Goal: Information Seeking & Learning: Find specific fact

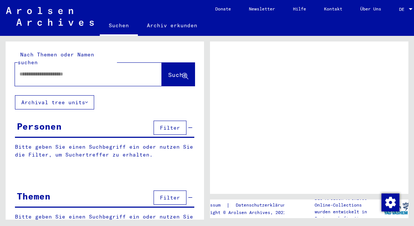
click at [38, 70] on input "text" at bounding box center [81, 74] width 124 height 8
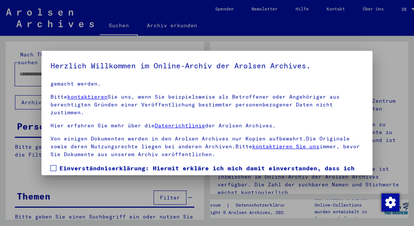
scroll to position [60, 0]
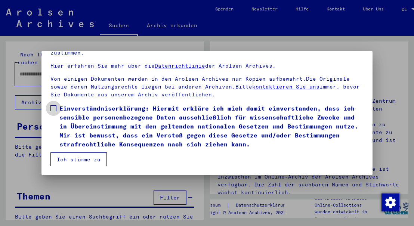
click at [55, 110] on span at bounding box center [53, 108] width 6 height 6
click at [70, 158] on button "Ich stimme zu" at bounding box center [78, 160] width 56 height 14
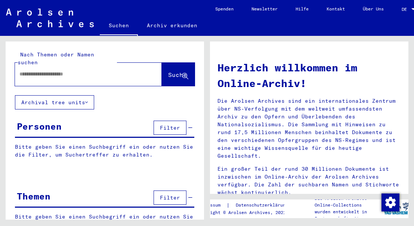
click at [33, 70] on input "text" at bounding box center [79, 74] width 120 height 8
click at [45, 70] on input "**********" at bounding box center [79, 74] width 120 height 8
click at [83, 66] on div "**********" at bounding box center [77, 74] width 124 height 17
click at [82, 70] on input "**********" at bounding box center [79, 74] width 120 height 8
type input "**********"
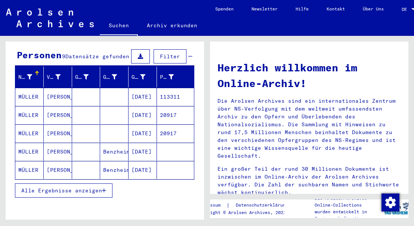
scroll to position [72, 0]
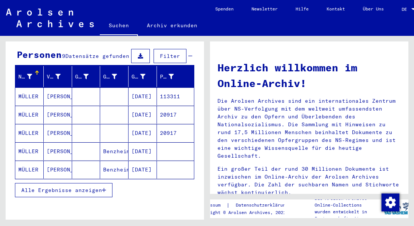
click at [102, 187] on span "Alle Ergebnisse anzeigen" at bounding box center [61, 190] width 81 height 7
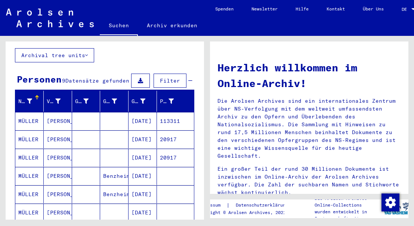
scroll to position [47, 0]
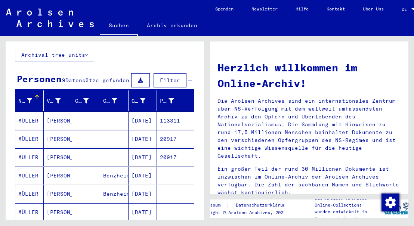
click at [141, 115] on mat-cell "[DATE]" at bounding box center [143, 121] width 28 height 18
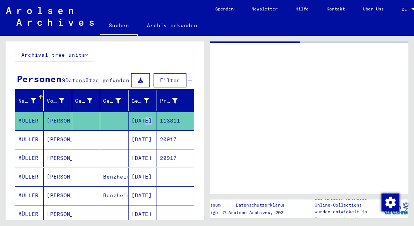
click at [141, 115] on mat-cell "[DATE]" at bounding box center [143, 121] width 28 height 18
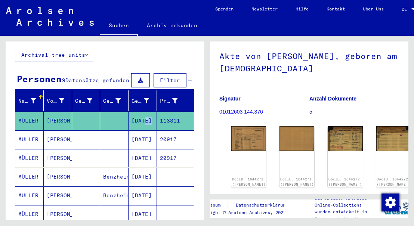
scroll to position [64, 0]
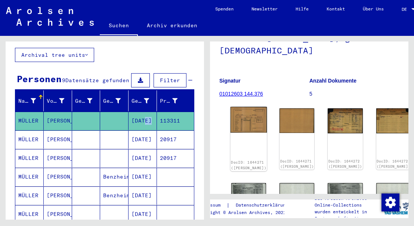
click at [240, 115] on img at bounding box center [249, 120] width 37 height 26
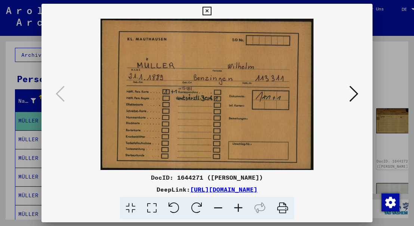
click at [240, 116] on img at bounding box center [207, 94] width 280 height 151
click at [354, 95] on icon at bounding box center [354, 94] width 9 height 18
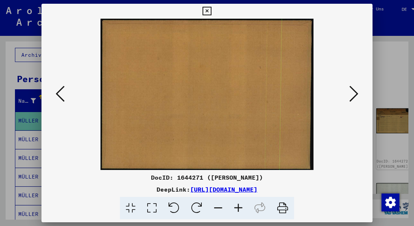
click at [354, 95] on icon at bounding box center [354, 94] width 9 height 18
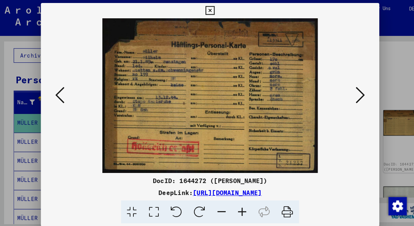
click at [356, 97] on icon at bounding box center [354, 94] width 9 height 18
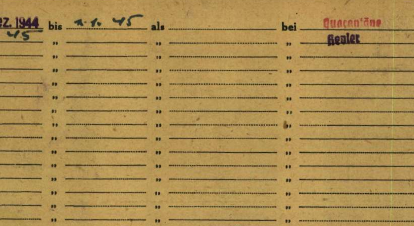
scroll to position [47, 0]
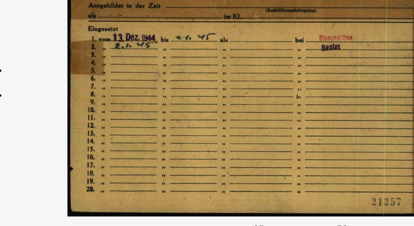
click at [206, 108] on img at bounding box center [207, 94] width 280 height 151
drag, startPoint x: 198, startPoint y: 109, endPoint x: 173, endPoint y: 110, distance: 25.1
click at [173, 110] on img at bounding box center [207, 94] width 280 height 151
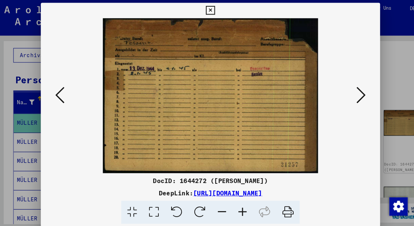
click at [355, 96] on icon at bounding box center [354, 94] width 9 height 18
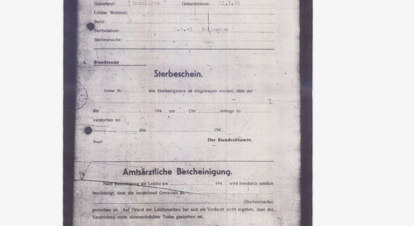
drag, startPoint x: 224, startPoint y: 99, endPoint x: 223, endPoint y: 104, distance: 5.0
click at [223, 104] on img at bounding box center [207, 94] width 280 height 151
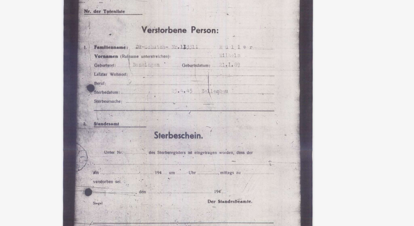
drag, startPoint x: 204, startPoint y: 55, endPoint x: 202, endPoint y: 72, distance: 17.3
click at [202, 72] on img at bounding box center [207, 94] width 280 height 151
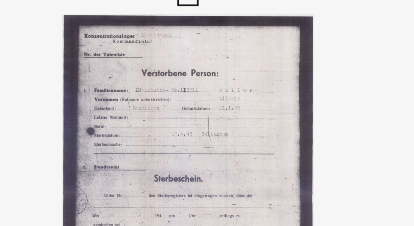
drag, startPoint x: 202, startPoint y: 72, endPoint x: 201, endPoint y: 49, distance: 23.2
click at [201, 49] on img at bounding box center [207, 94] width 280 height 151
drag, startPoint x: 196, startPoint y: 70, endPoint x: 196, endPoint y: 37, distance: 32.9
click at [196, 37] on img at bounding box center [207, 94] width 280 height 151
drag, startPoint x: 196, startPoint y: 37, endPoint x: 199, endPoint y: 28, distance: 9.7
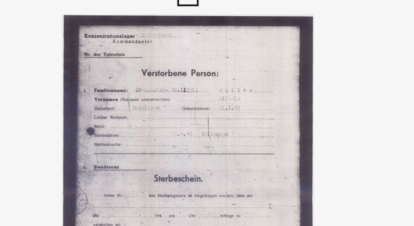
click at [199, 28] on img at bounding box center [207, 94] width 280 height 151
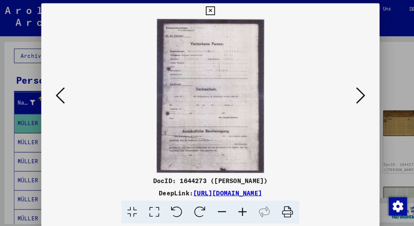
click at [353, 93] on icon at bounding box center [354, 94] width 9 height 18
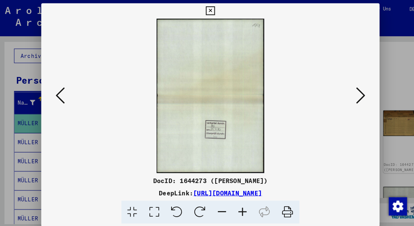
click at [353, 93] on icon at bounding box center [354, 94] width 9 height 18
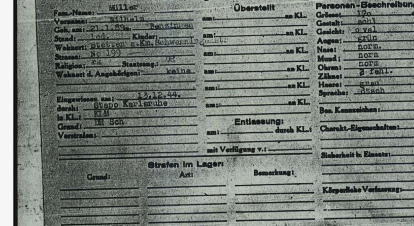
drag, startPoint x: 173, startPoint y: 95, endPoint x: 157, endPoint y: 110, distance: 22.0
click at [157, 110] on img at bounding box center [207, 94] width 280 height 151
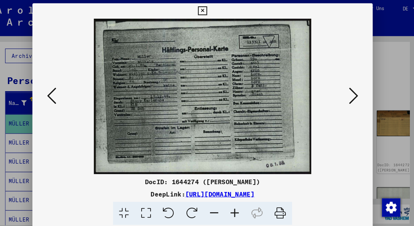
click at [352, 97] on icon at bounding box center [354, 94] width 9 height 18
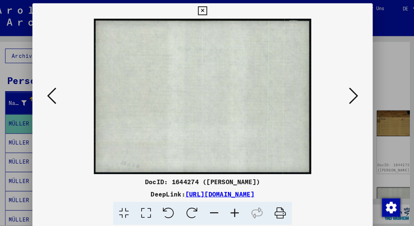
click at [352, 97] on icon at bounding box center [354, 94] width 9 height 18
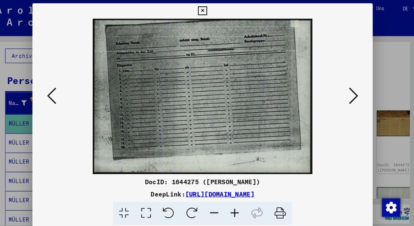
click at [352, 97] on icon at bounding box center [354, 94] width 9 height 18
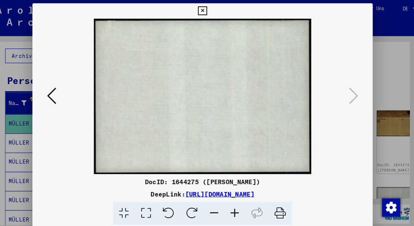
click at [211, 10] on icon at bounding box center [207, 11] width 9 height 9
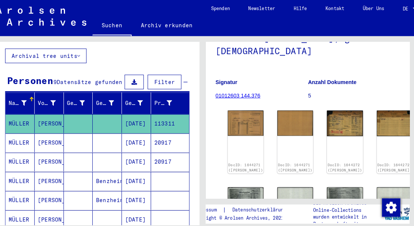
click at [139, 170] on mat-cell "[DATE]" at bounding box center [143, 177] width 28 height 18
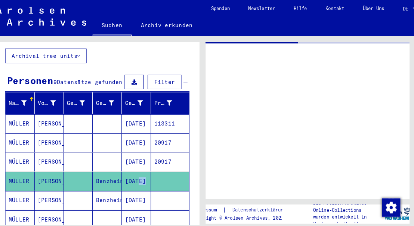
click at [139, 170] on mat-cell "[DATE]" at bounding box center [143, 177] width 28 height 18
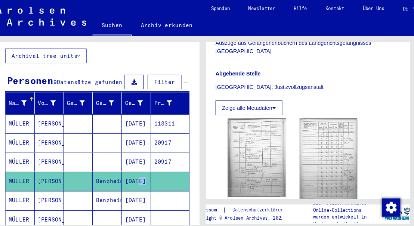
scroll to position [186, 0]
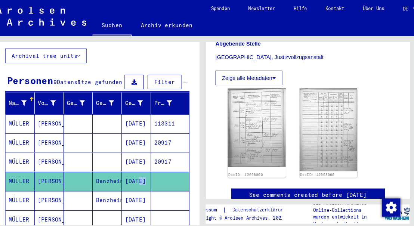
click at [266, 128] on img at bounding box center [259, 125] width 56 height 77
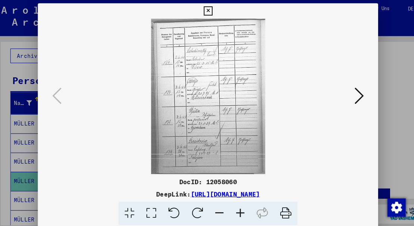
click at [266, 128] on img at bounding box center [207, 94] width 280 height 151
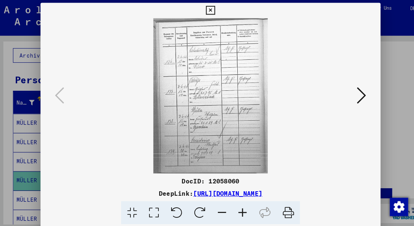
click at [211, 9] on icon at bounding box center [207, 11] width 9 height 9
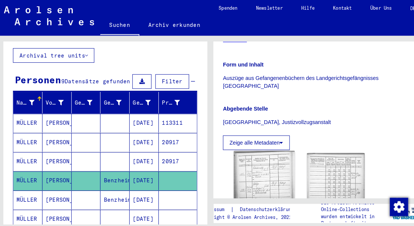
scroll to position [123, 0]
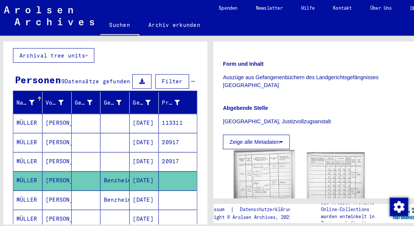
click at [252, 165] on img at bounding box center [259, 187] width 59 height 80
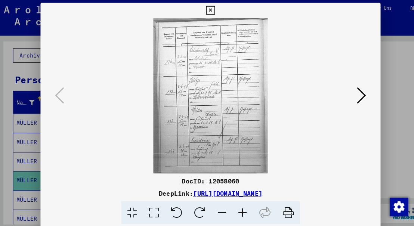
click at [215, 89] on img at bounding box center [207, 94] width 280 height 151
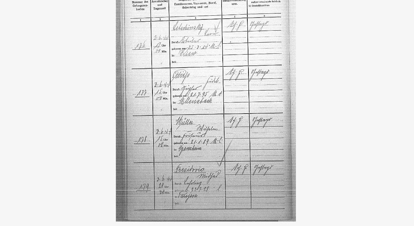
drag, startPoint x: 185, startPoint y: 74, endPoint x: 186, endPoint y: 79, distance: 5.7
click at [186, 79] on img at bounding box center [207, 94] width 280 height 151
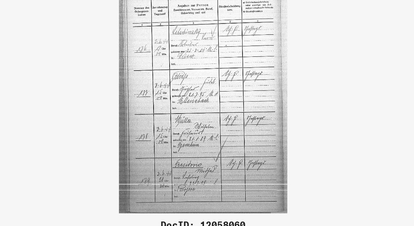
drag, startPoint x: 220, startPoint y: 71, endPoint x: 214, endPoint y: 79, distance: 9.8
click at [214, 79] on img at bounding box center [207, 94] width 280 height 151
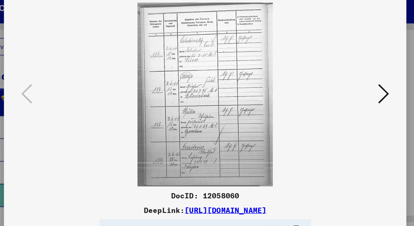
click at [233, 68] on img at bounding box center [207, 94] width 280 height 151
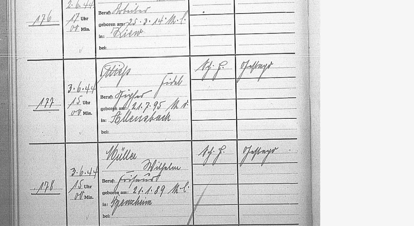
click at [237, 91] on img at bounding box center [207, 94] width 280 height 151
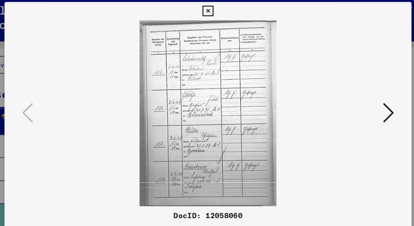
click at [356, 93] on icon at bounding box center [354, 94] width 9 height 18
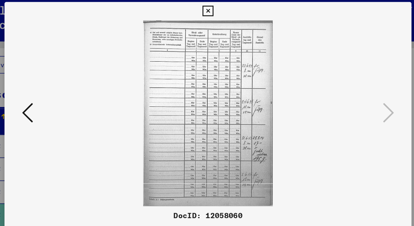
click at [56, 96] on icon at bounding box center [60, 94] width 9 height 18
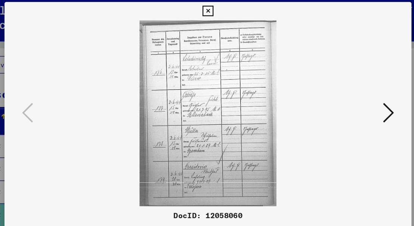
click at [358, 96] on icon at bounding box center [354, 94] width 9 height 18
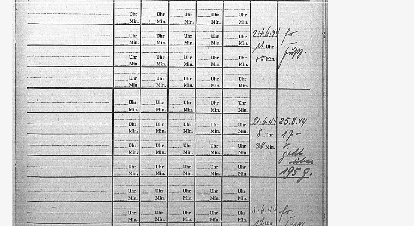
click at [228, 124] on img at bounding box center [207, 94] width 280 height 151
click at [227, 117] on img at bounding box center [207, 94] width 280 height 151
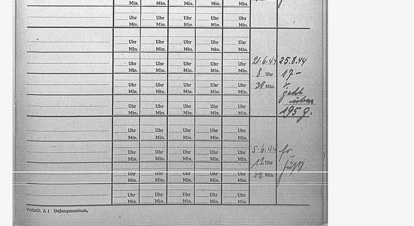
click at [239, 127] on img at bounding box center [207, 94] width 280 height 151
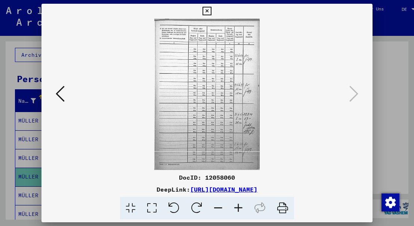
click at [211, 10] on icon at bounding box center [207, 11] width 9 height 9
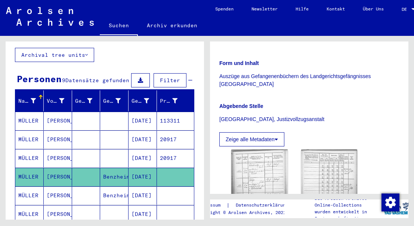
click at [144, 189] on mat-cell "[DATE]" at bounding box center [143, 196] width 28 height 18
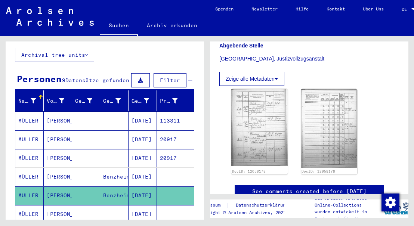
scroll to position [184, 0]
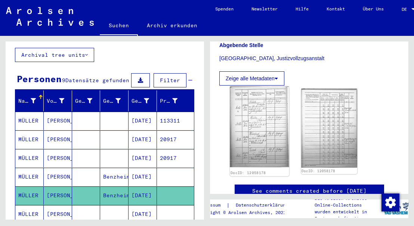
click at [254, 117] on img at bounding box center [259, 126] width 59 height 81
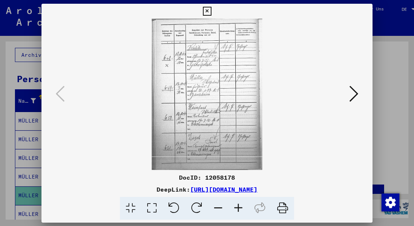
click at [254, 118] on img at bounding box center [207, 94] width 280 height 151
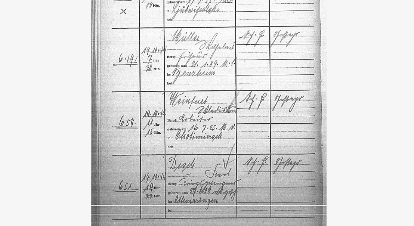
scroll to position [184, 0]
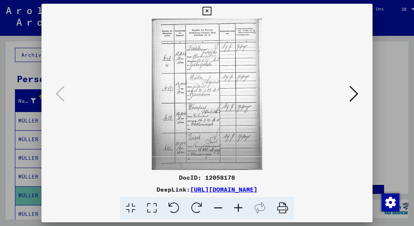
click at [211, 12] on icon at bounding box center [207, 11] width 9 height 9
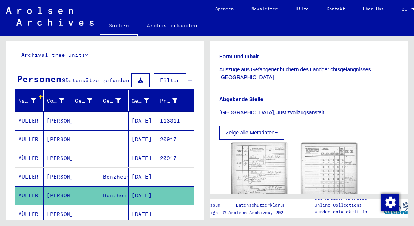
scroll to position [129, 0]
click at [256, 157] on img at bounding box center [259, 181] width 59 height 81
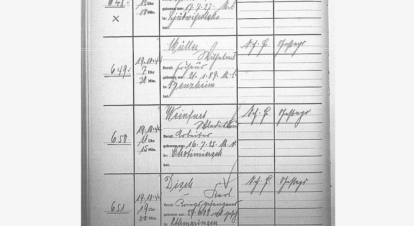
click at [225, 86] on img at bounding box center [207, 94] width 280 height 151
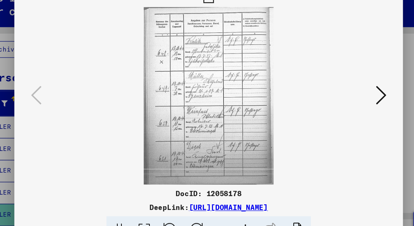
click at [358, 94] on icon at bounding box center [354, 94] width 9 height 18
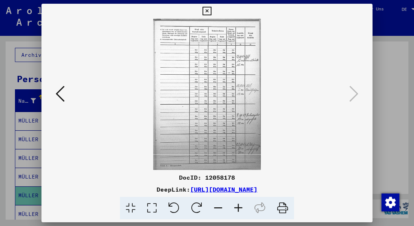
click at [211, 9] on icon at bounding box center [207, 11] width 9 height 9
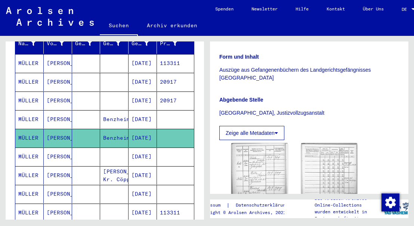
scroll to position [111, 0]
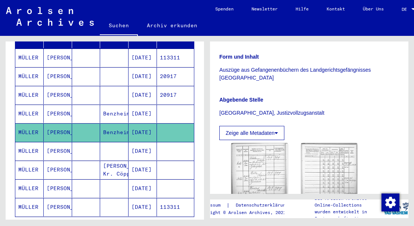
click at [136, 200] on mat-cell "[DATE]" at bounding box center [143, 207] width 28 height 18
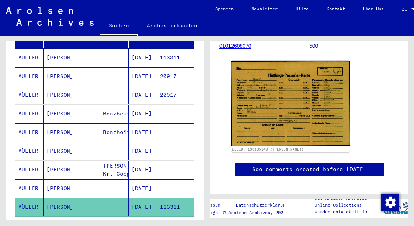
scroll to position [112, 0]
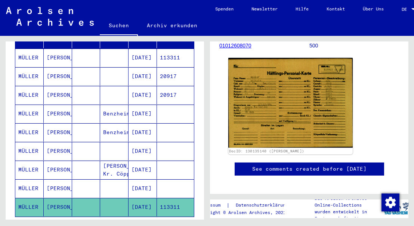
click at [271, 107] on img at bounding box center [290, 103] width 124 height 90
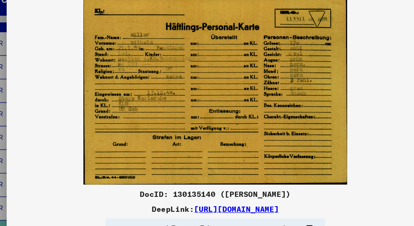
click at [281, 118] on img at bounding box center [206, 94] width 331 height 151
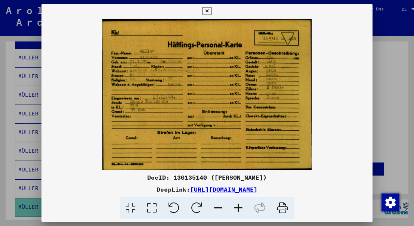
click at [211, 12] on icon at bounding box center [207, 11] width 9 height 9
